Goal: Check status: Check status

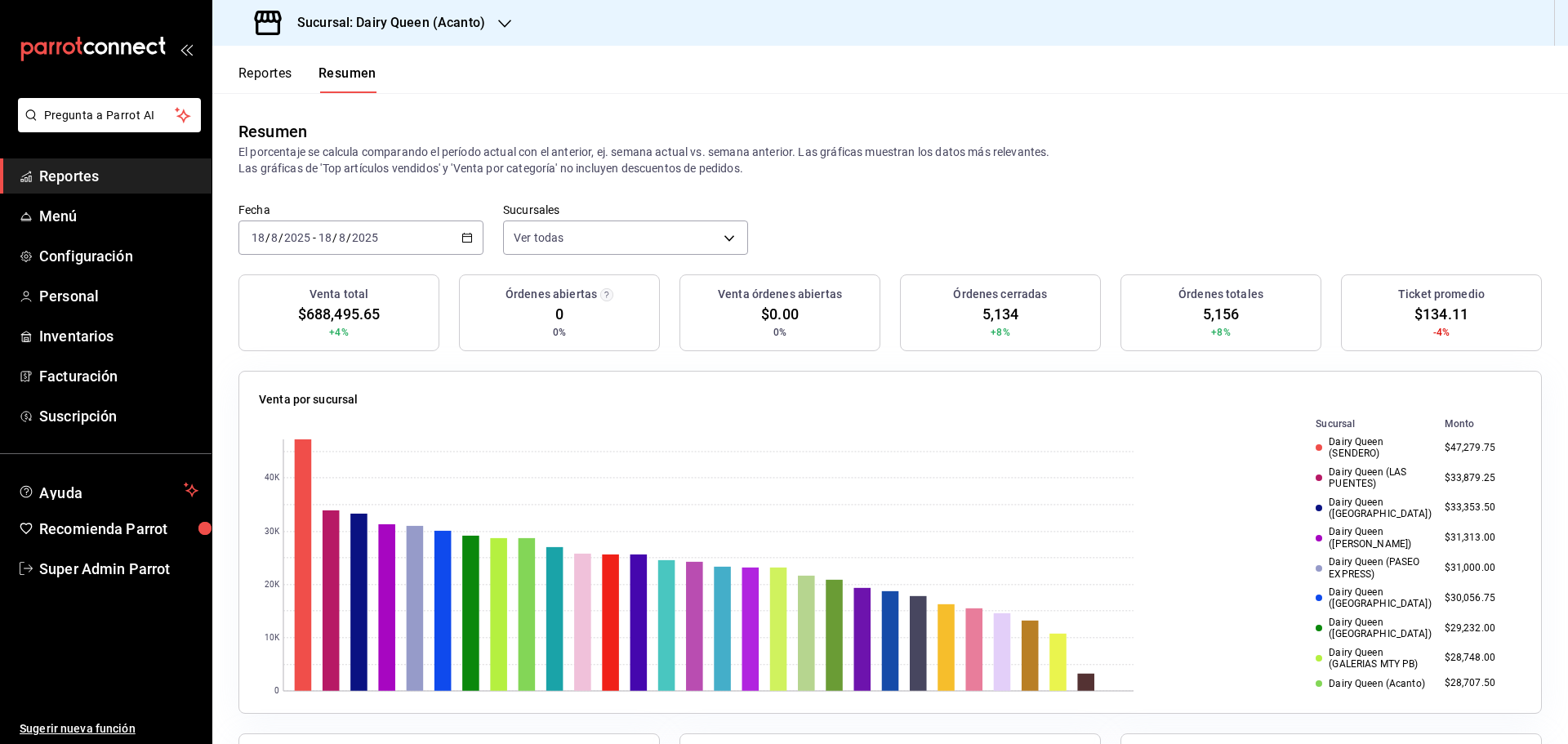
scroll to position [94, 0]
click at [252, 70] on button "Reportes" at bounding box center [265, 79] width 54 height 28
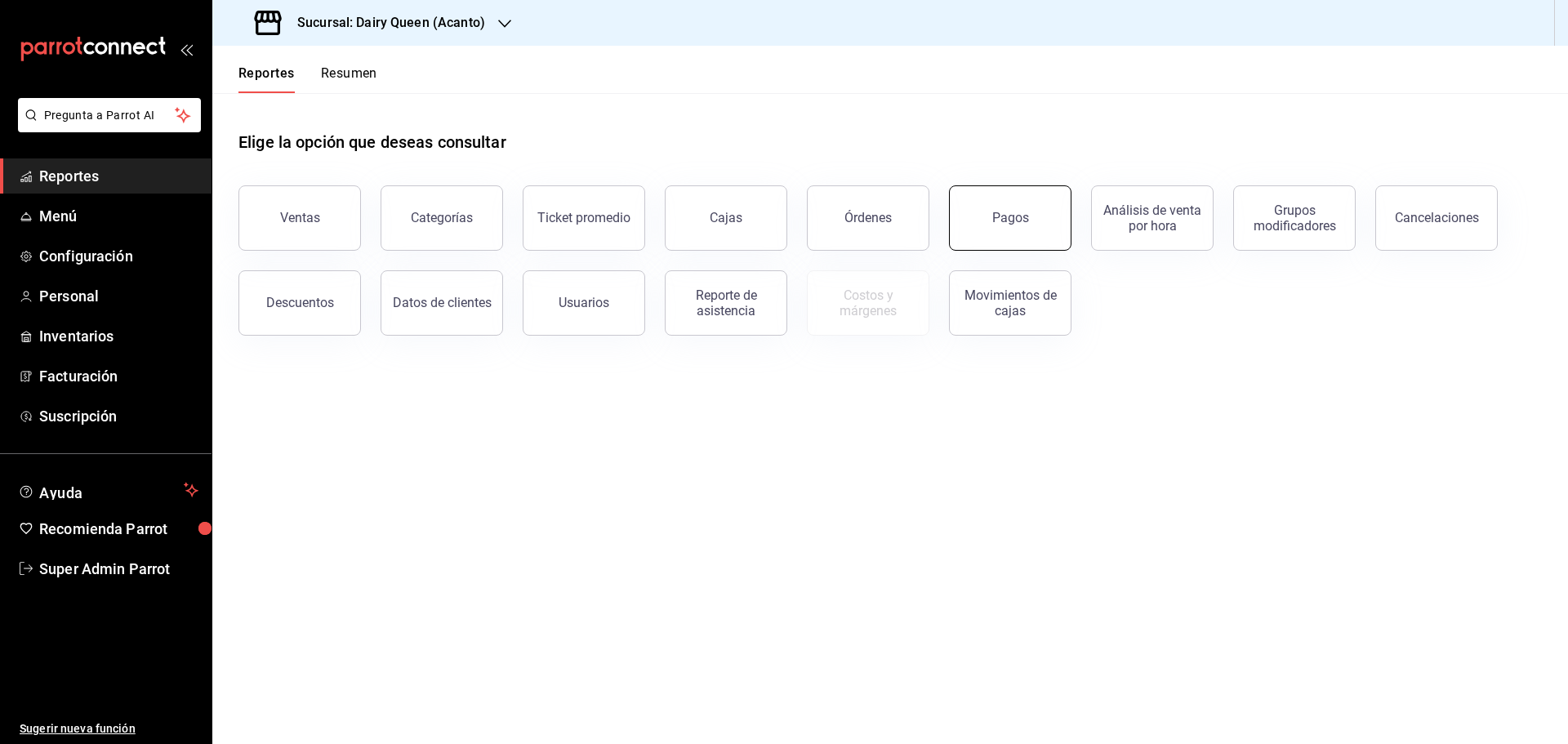
click at [1013, 220] on div "Pagos" at bounding box center [1011, 217] width 37 height 16
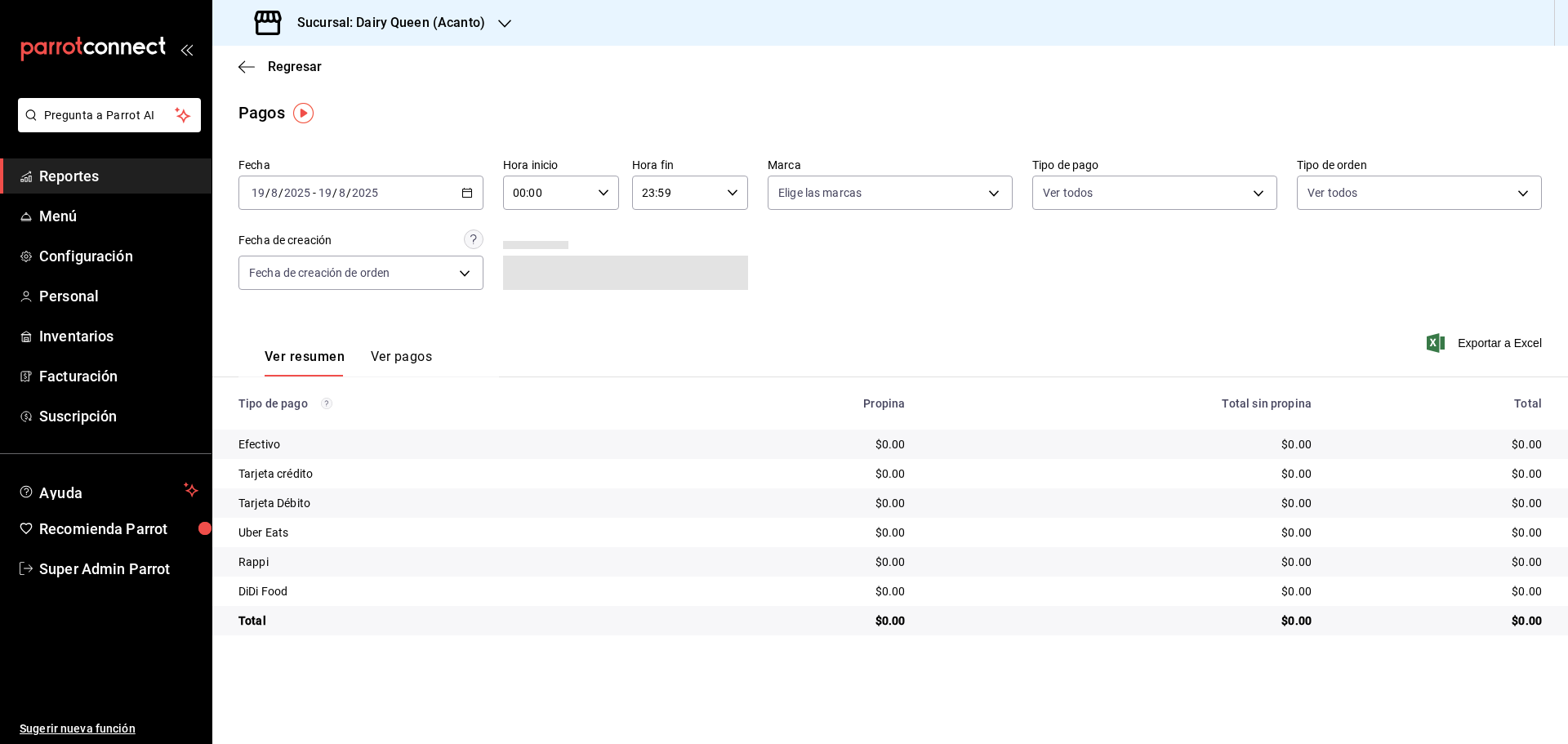
click at [467, 197] on \(Stroke\) "button" at bounding box center [467, 193] width 10 height 9
click at [291, 422] on span "Rango de fechas" at bounding box center [316, 426] width 127 height 18
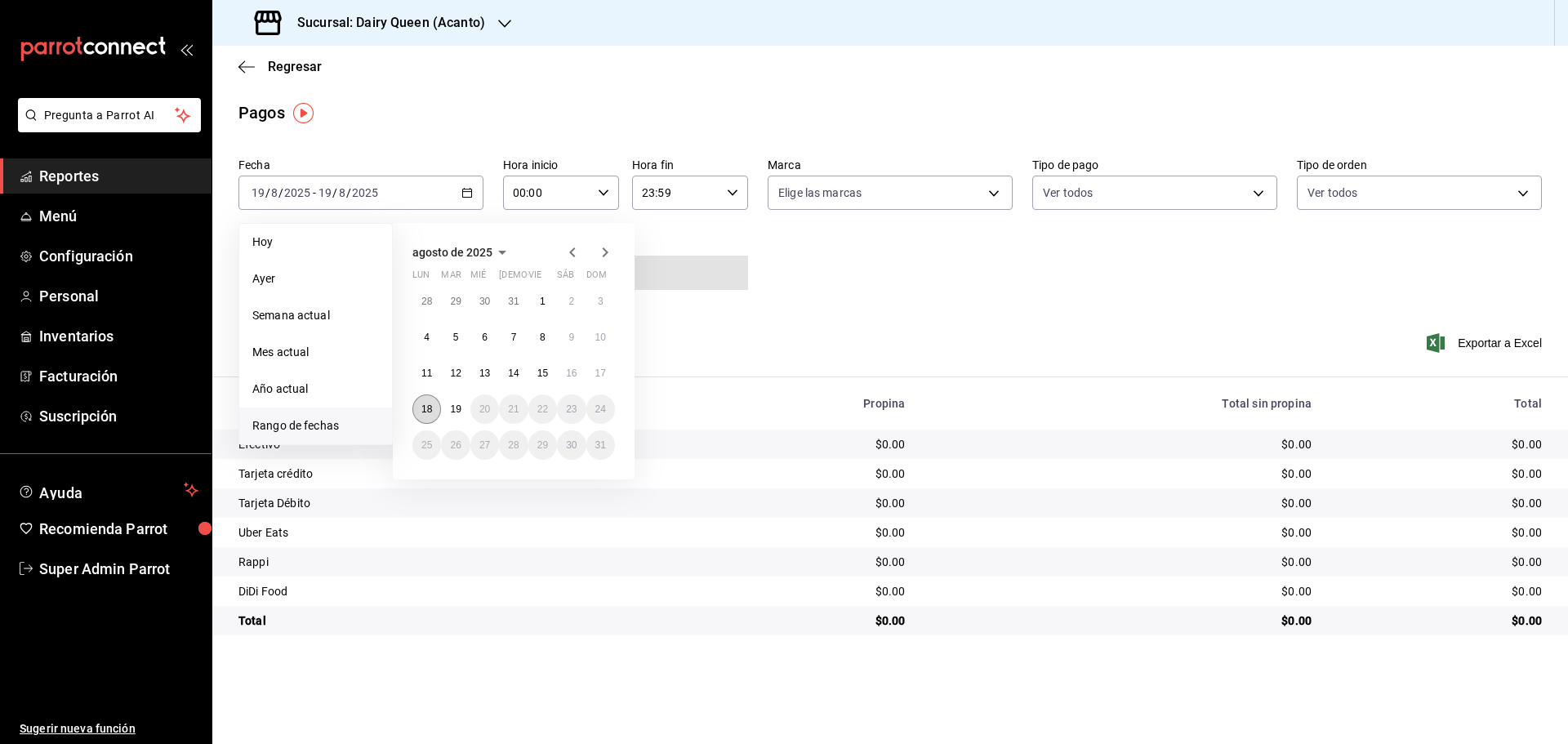
click at [431, 412] on abbr "18" at bounding box center [427, 409] width 11 height 12
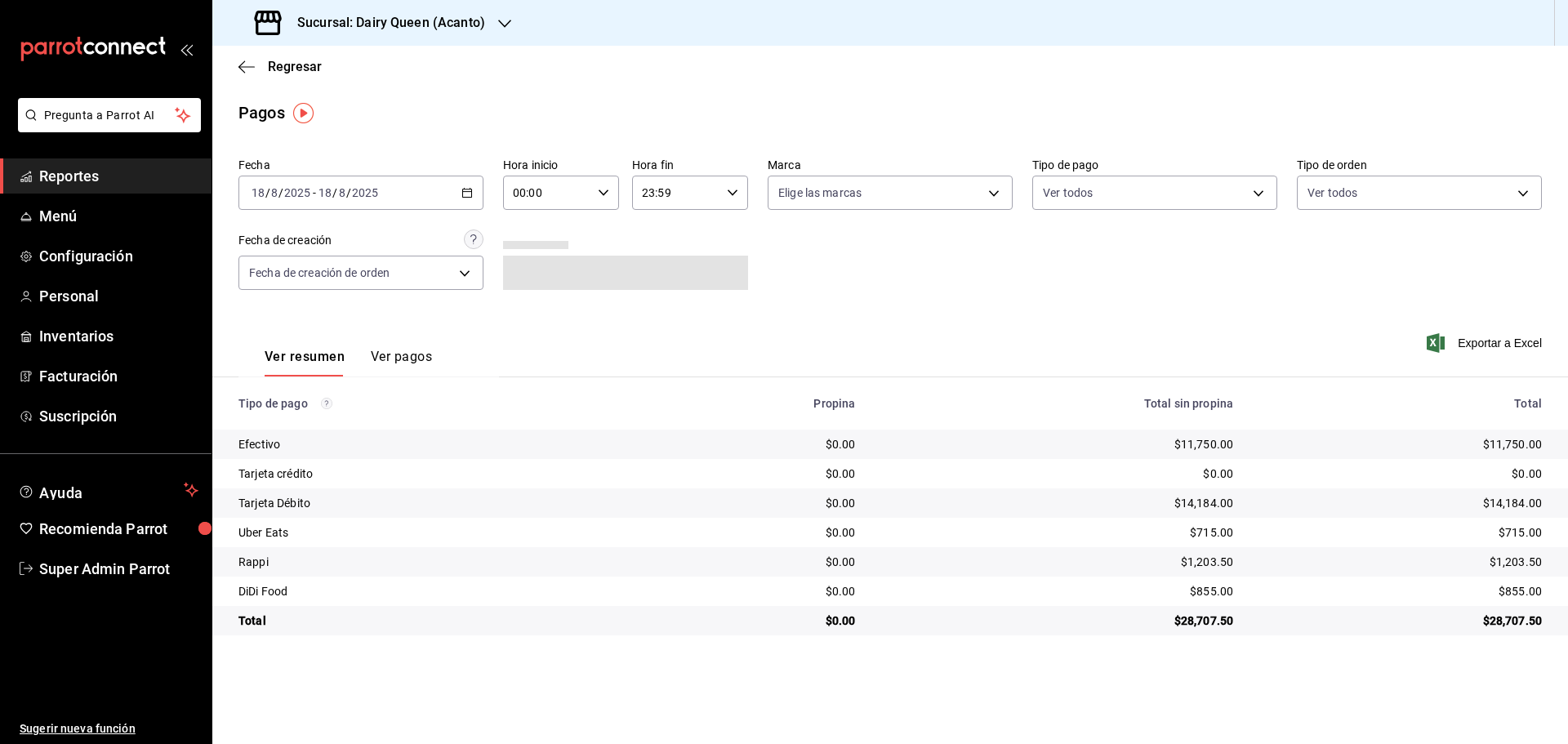
click at [412, 25] on h3 "Sucursal: Dairy Queen (Acanto)" at bounding box center [385, 22] width 201 height 19
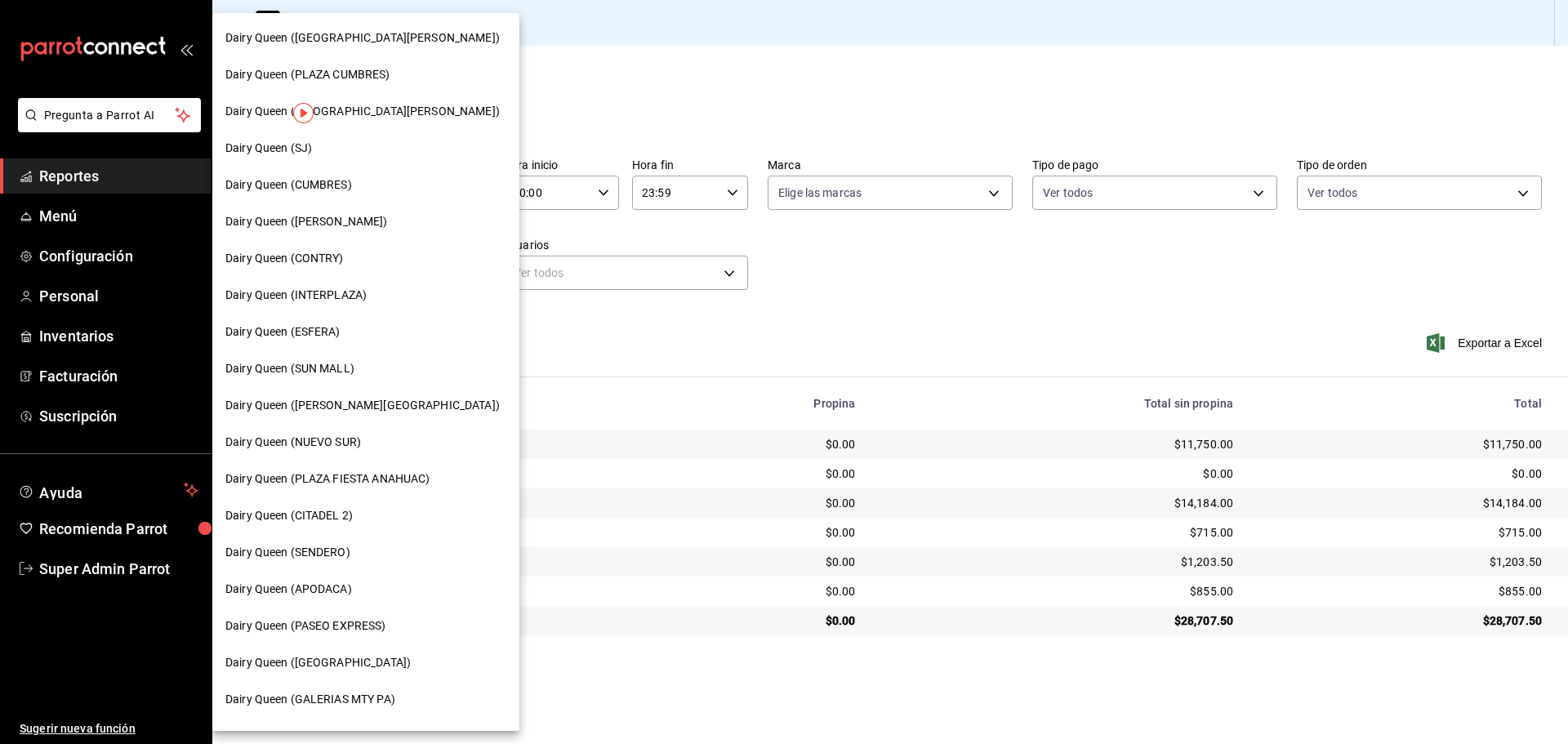
scroll to position [508, 0]
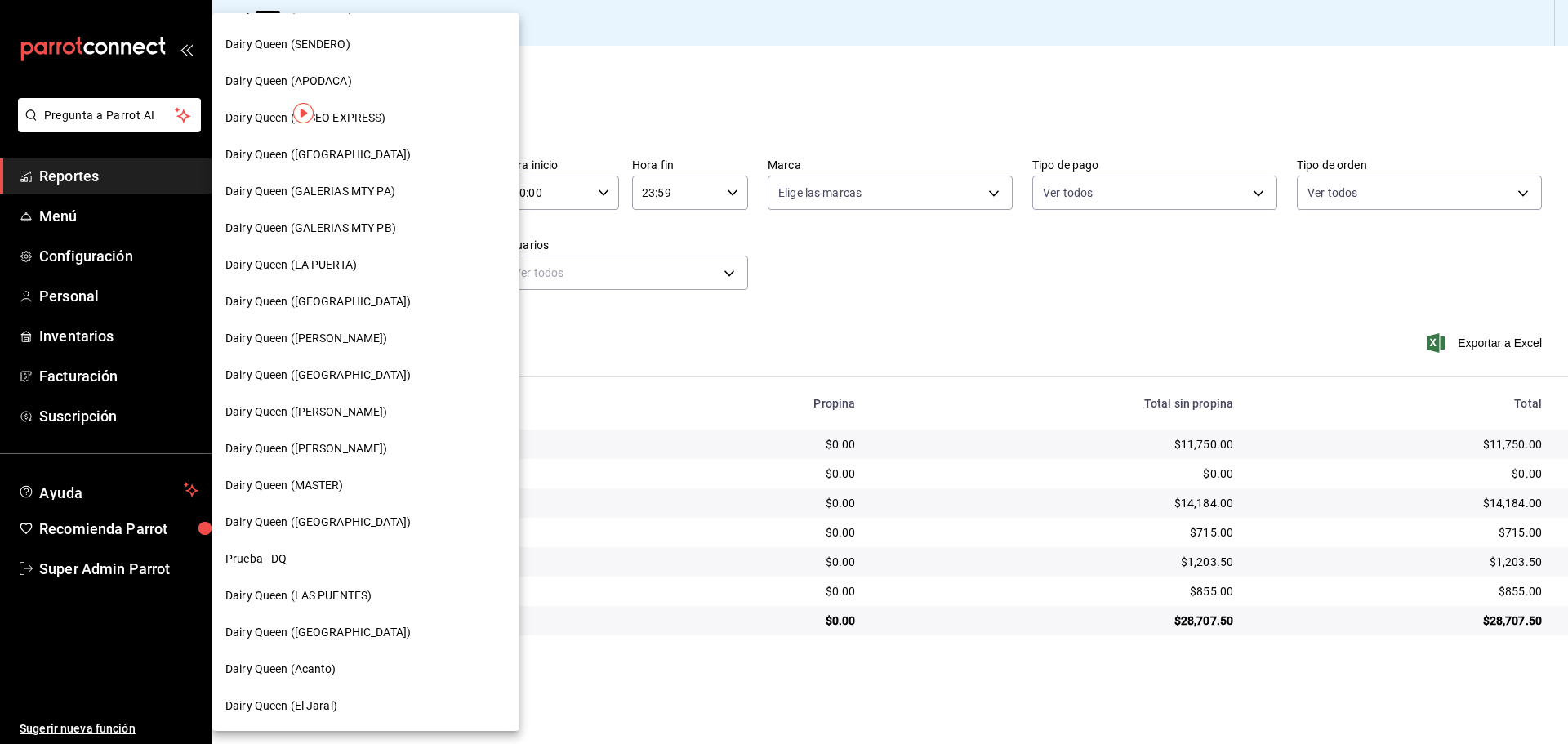
click at [295, 718] on div "Dairy Queen (El Jaral)" at bounding box center [365, 706] width 307 height 37
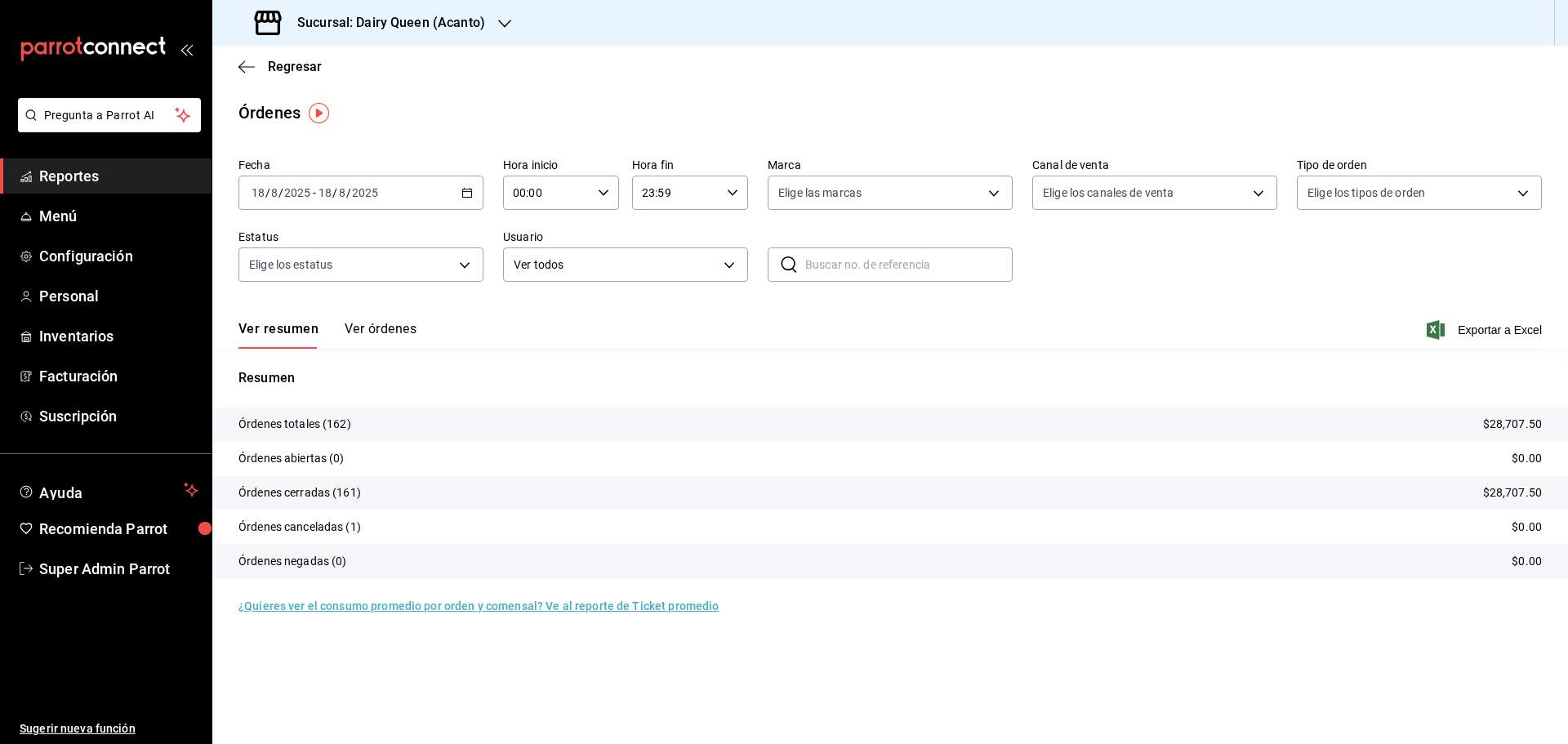
click at [362, 27] on h3 "Sucursal: Dairy Queen (Acanto)" at bounding box center [385, 22] width 201 height 19
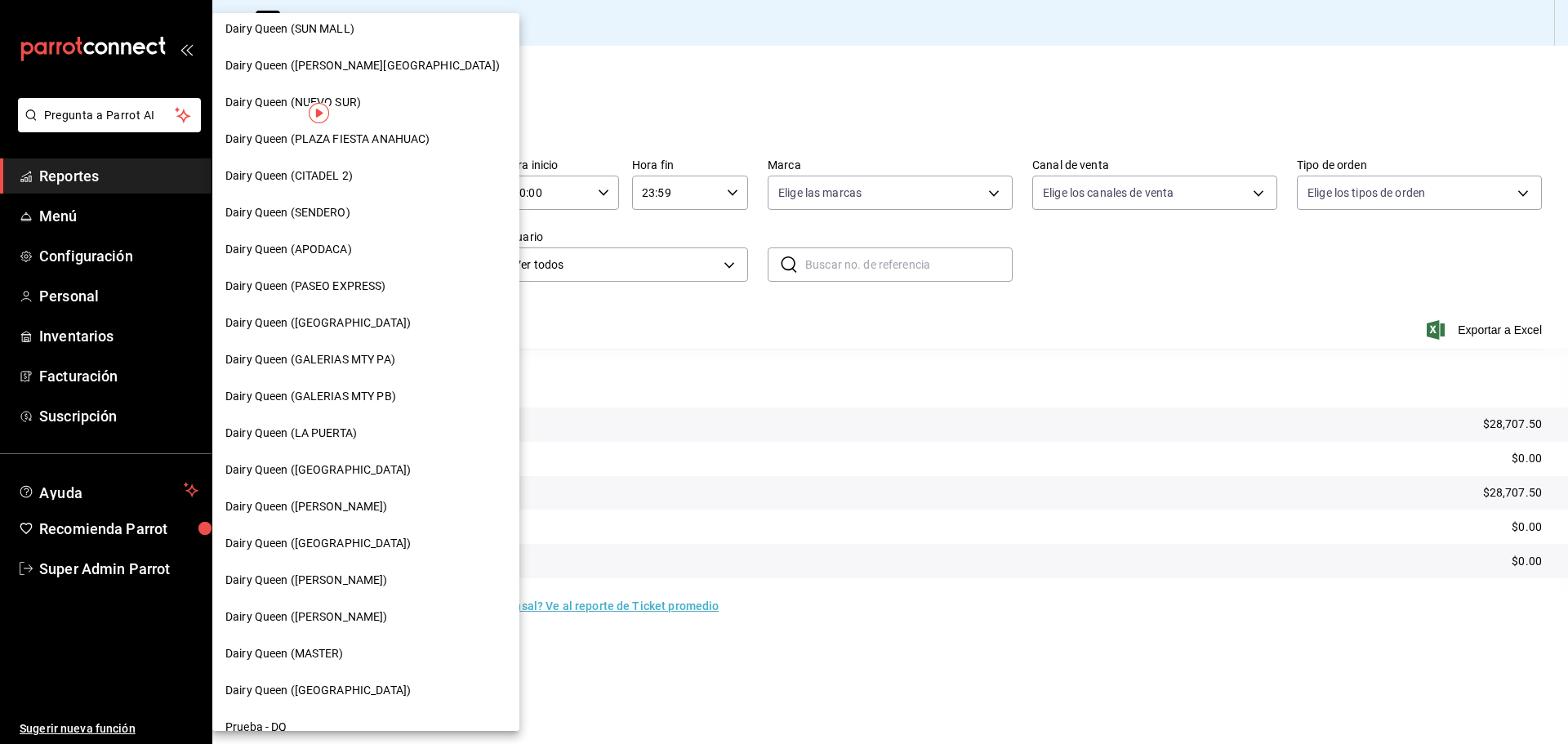
scroll to position [508, 0]
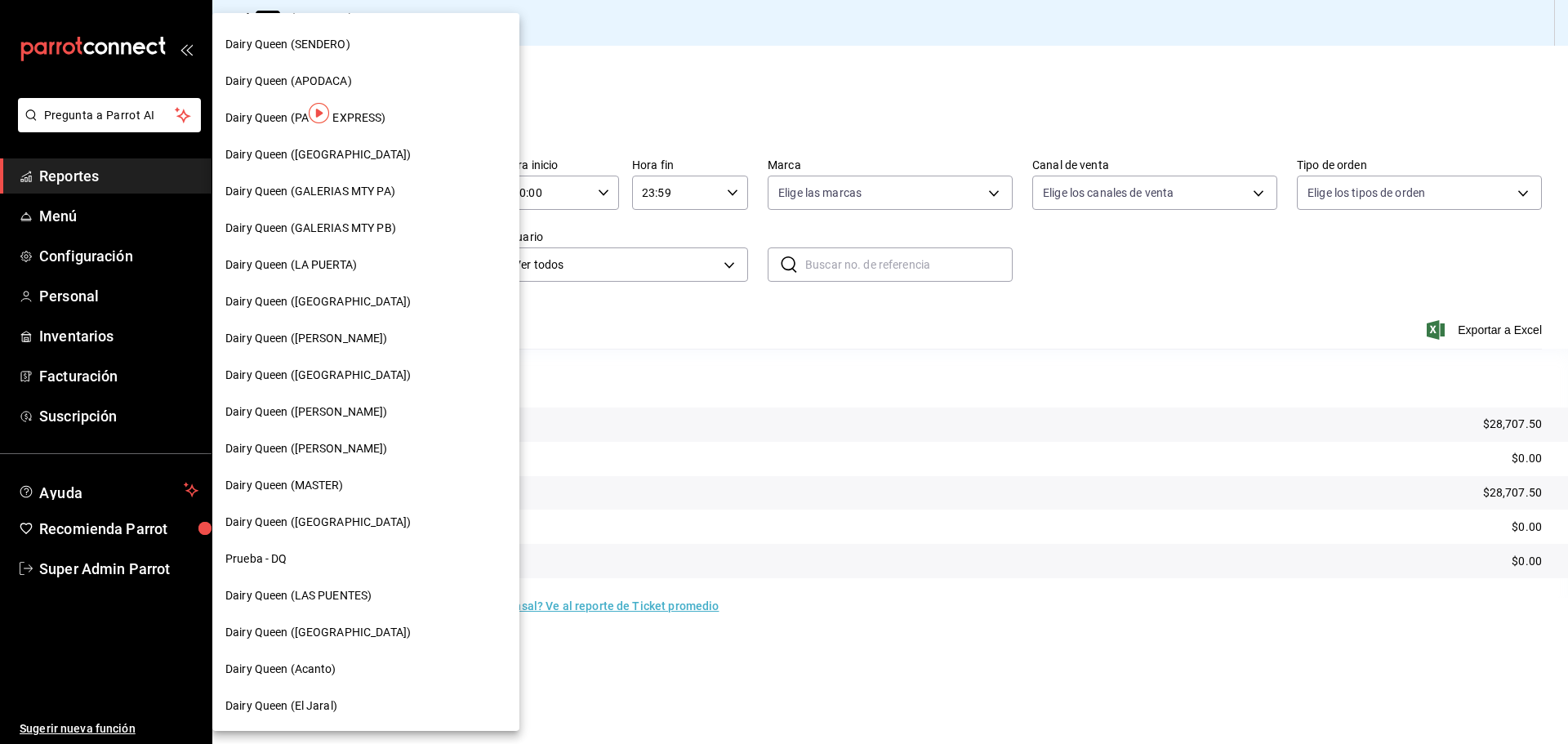
click at [306, 721] on div "Dairy Queen (El Jaral)" at bounding box center [365, 706] width 307 height 37
